Goal: Task Accomplishment & Management: Manage account settings

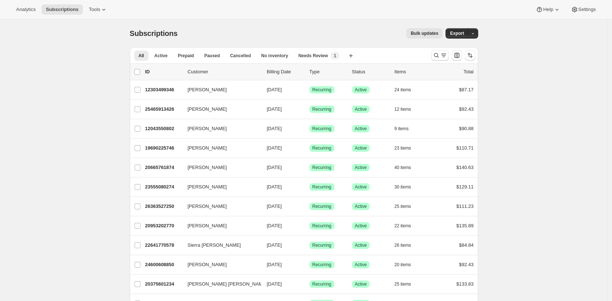
click at [195, 44] on div "Subscriptions. This page is ready Subscriptions Bulk updates More actions Bulk …" at bounding box center [304, 33] width 348 height 28
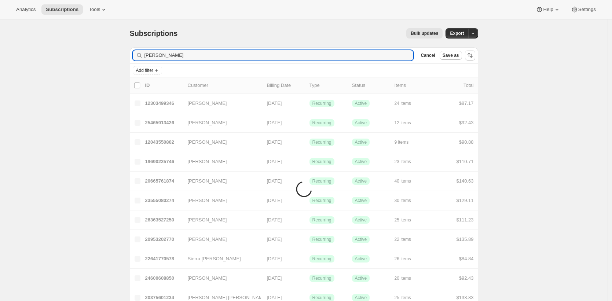
type input "[PERSON_NAME]"
click at [260, 32] on div "Bulk updates" at bounding box center [314, 33] width 256 height 10
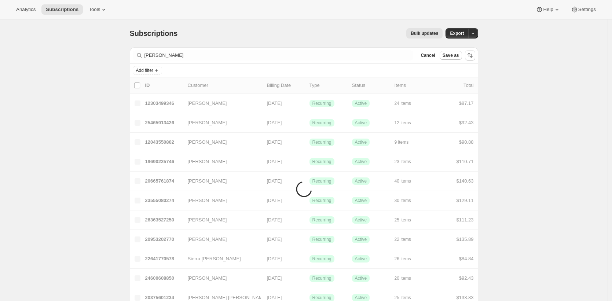
click at [259, 33] on div "Bulk updates" at bounding box center [314, 33] width 256 height 10
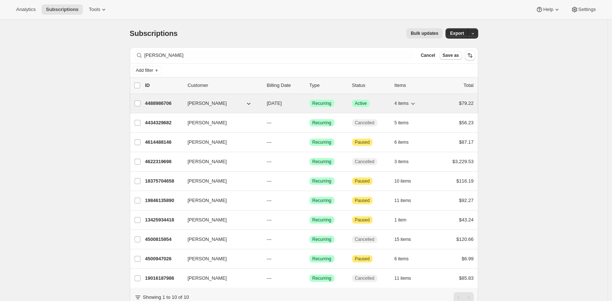
click at [160, 102] on p "4488986706" at bounding box center [163, 103] width 37 height 7
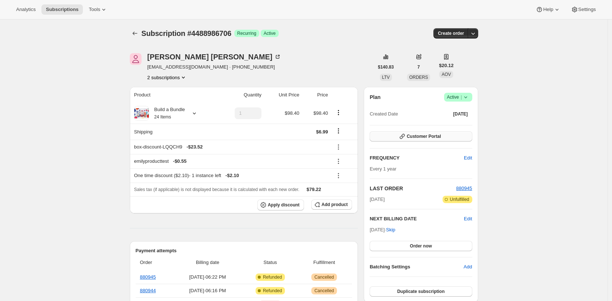
click at [430, 138] on span "Customer Portal" at bounding box center [424, 137] width 34 height 6
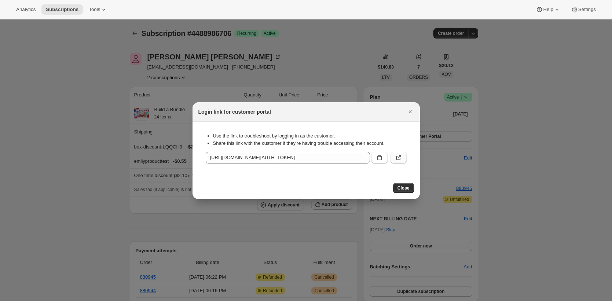
click at [397, 156] on icon ":rc8:" at bounding box center [398, 157] width 7 height 7
